Goal: Information Seeking & Learning: Learn about a topic

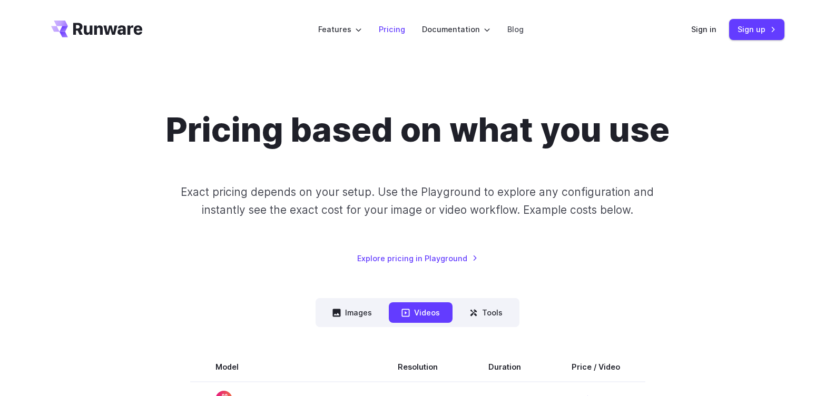
click at [396, 27] on link "Pricing" at bounding box center [392, 29] width 26 height 12
click at [393, 31] on link "Pricing" at bounding box center [392, 29] width 26 height 12
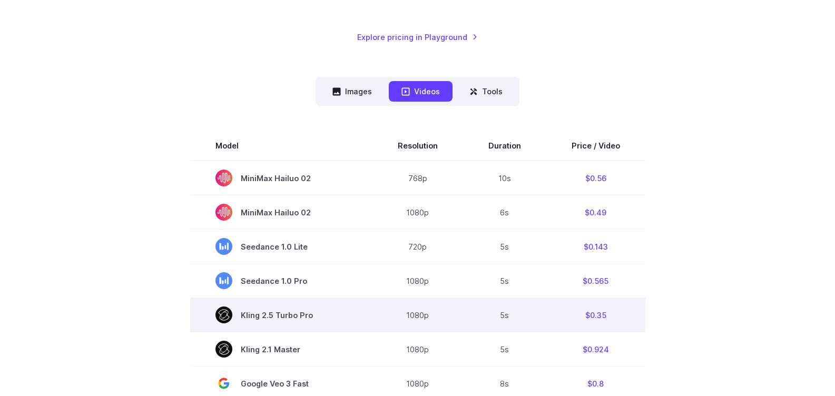
scroll to position [190, 0]
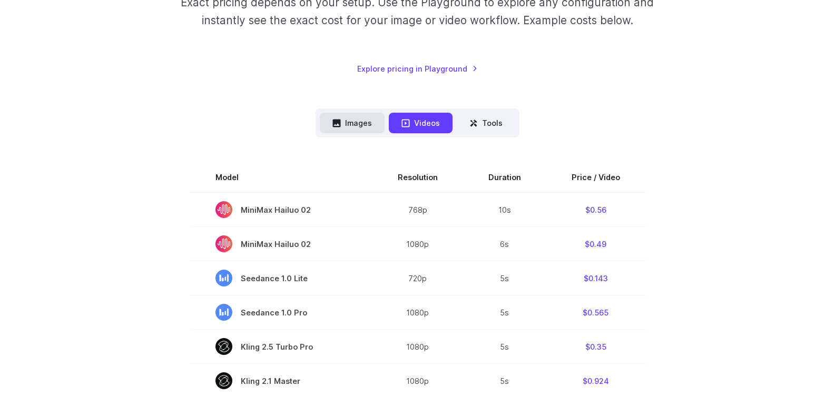
click at [357, 123] on button "Images" at bounding box center [352, 123] width 65 height 21
